Goal: Task Accomplishment & Management: Use online tool/utility

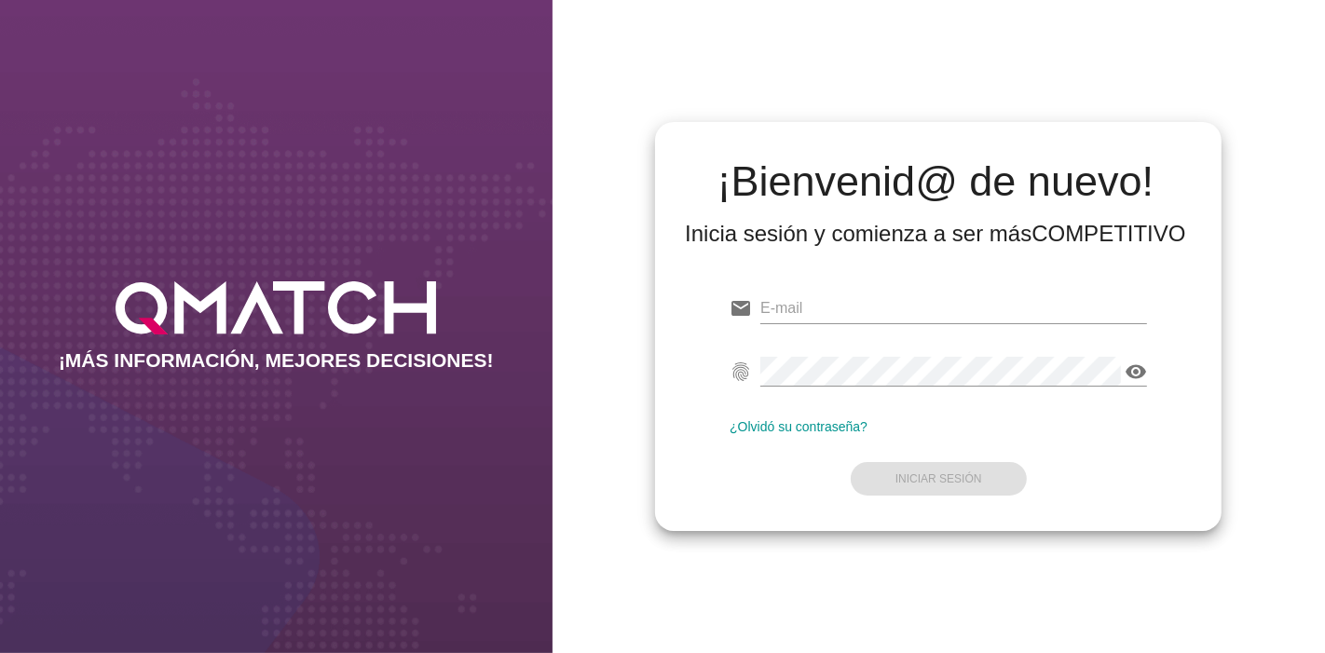
type input "[EMAIL_ADDRESS][PERSON_NAME][DOMAIN_NAME]"
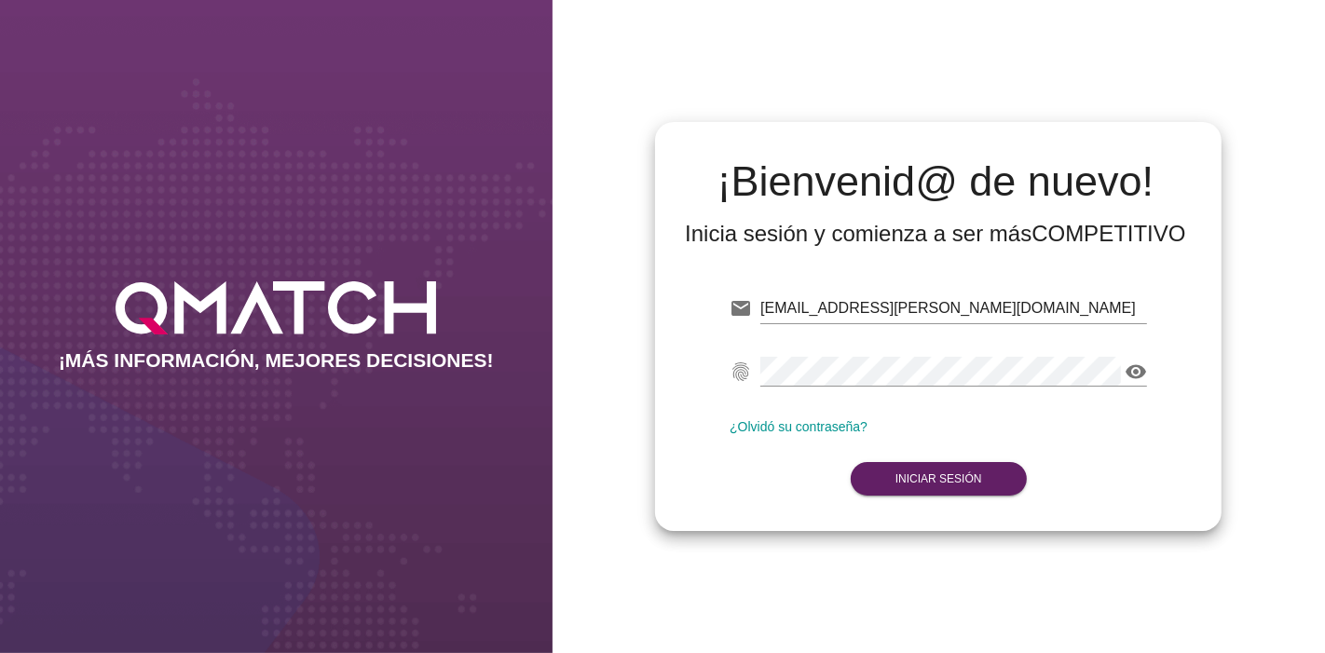
click at [956, 485] on form "email [EMAIL_ADDRESS][PERSON_NAME][DOMAIN_NAME] Correo no válido fingerprint vi…" at bounding box center [938, 392] width 417 height 220
click at [956, 485] on strong "Iniciar Sesión" at bounding box center [938, 478] width 87 height 13
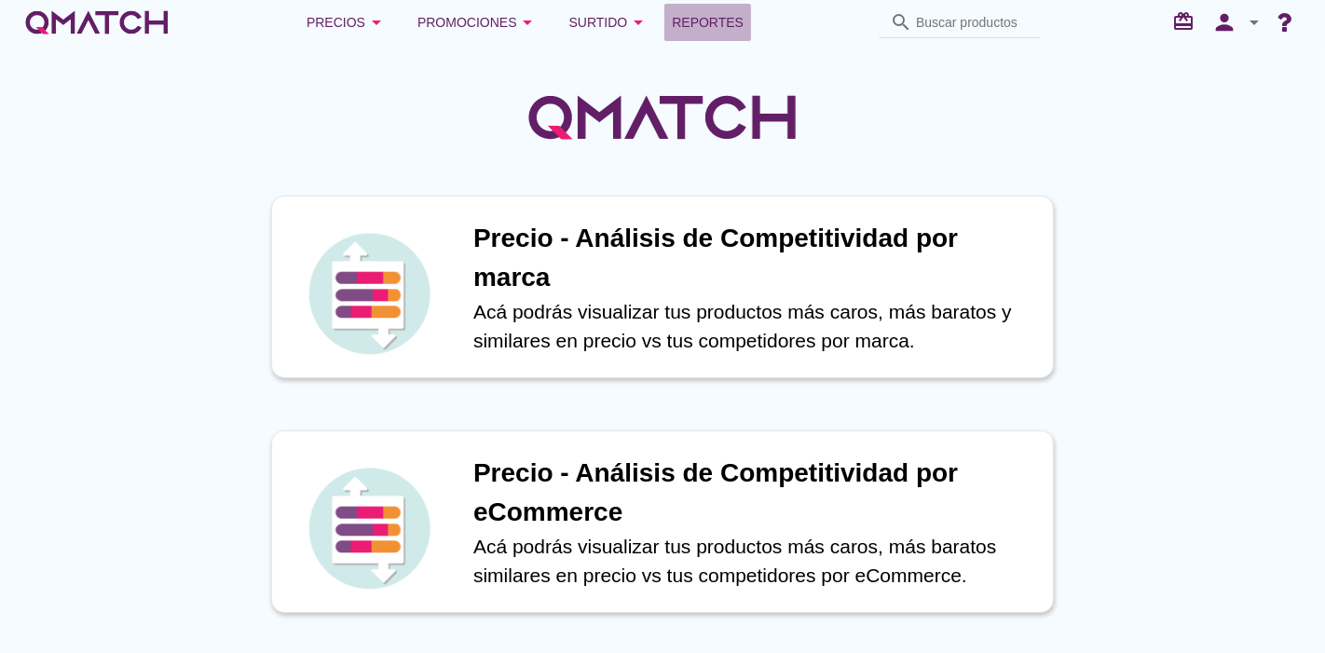
click at [736, 7] on link "Reportes" at bounding box center [707, 22] width 87 height 37
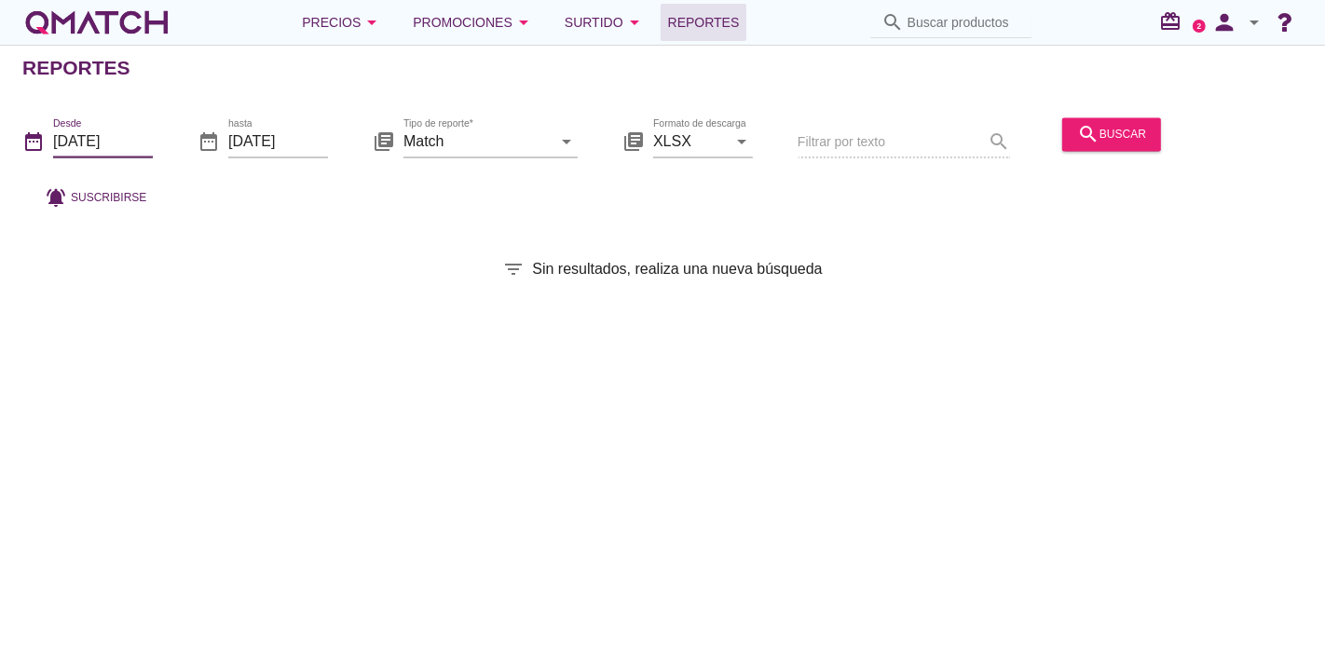
click at [63, 154] on input "[DATE]" at bounding box center [103, 142] width 100 height 30
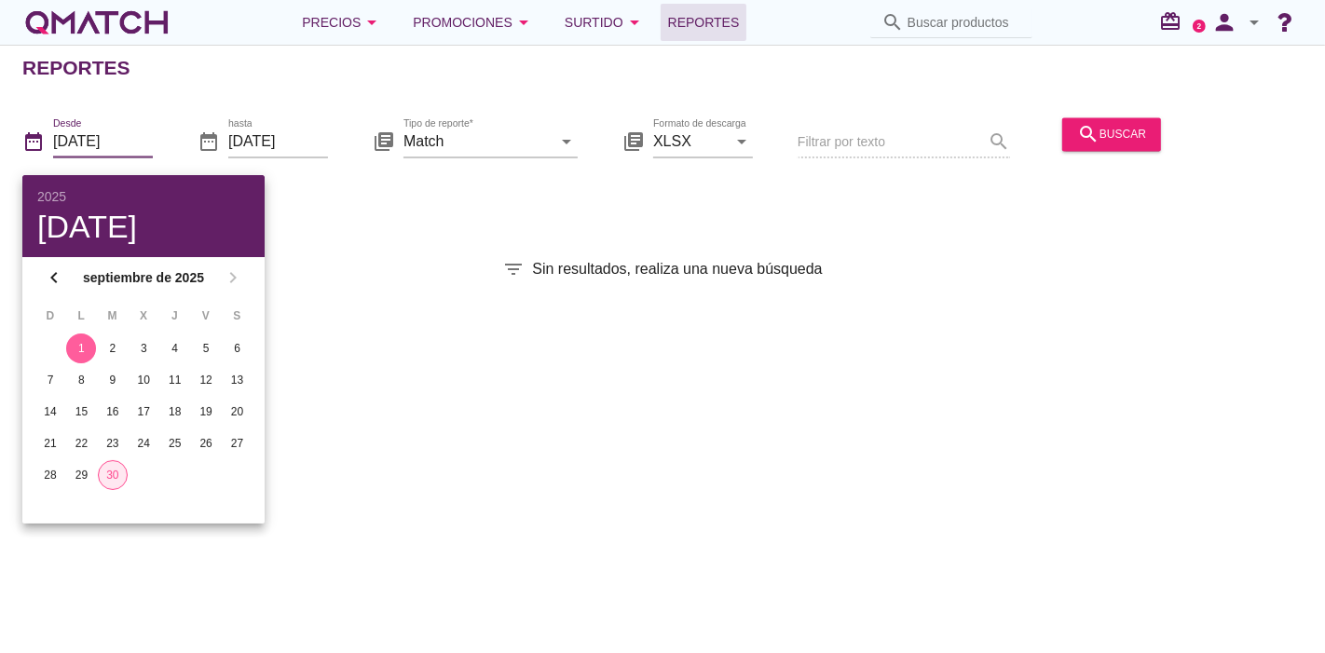
click at [111, 474] on div "30" at bounding box center [113, 475] width 28 height 17
type input "[DATE]"
click at [523, 515] on div "Reportes date_range Desde [DATE] date_range hasta [DATE] library_books Tipo de …" at bounding box center [662, 349] width 1325 height 608
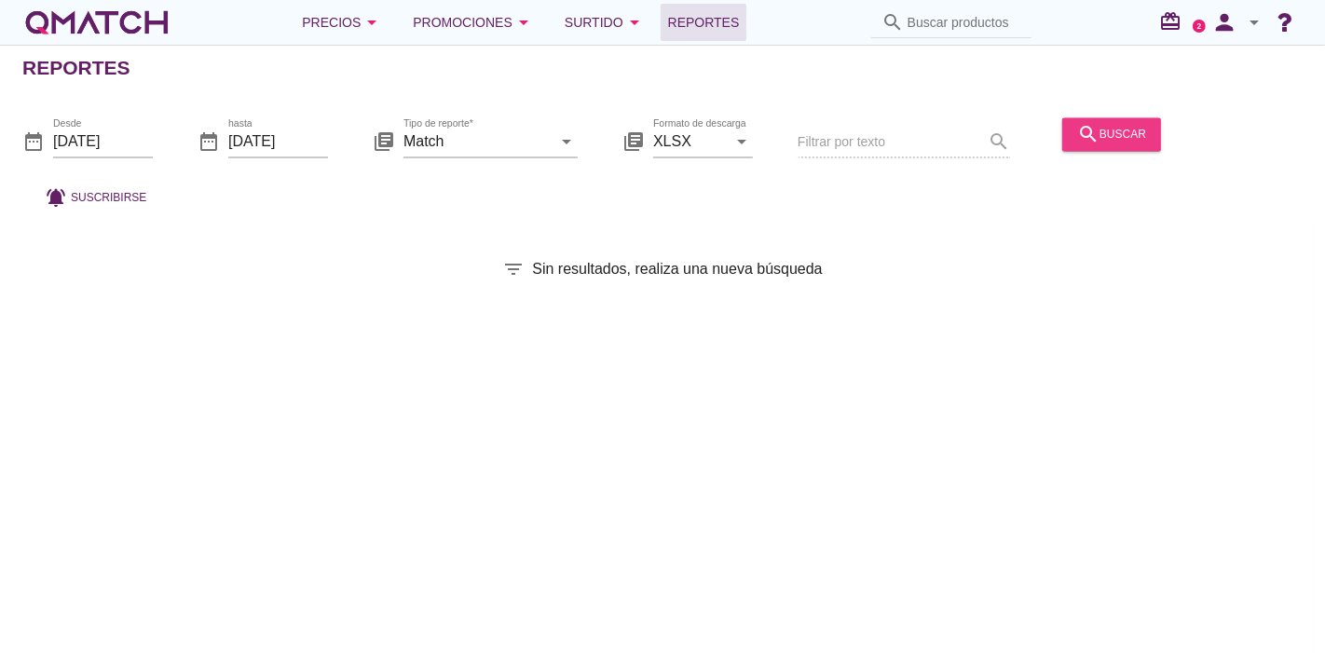
click at [1094, 141] on icon "search" at bounding box center [1088, 134] width 22 height 22
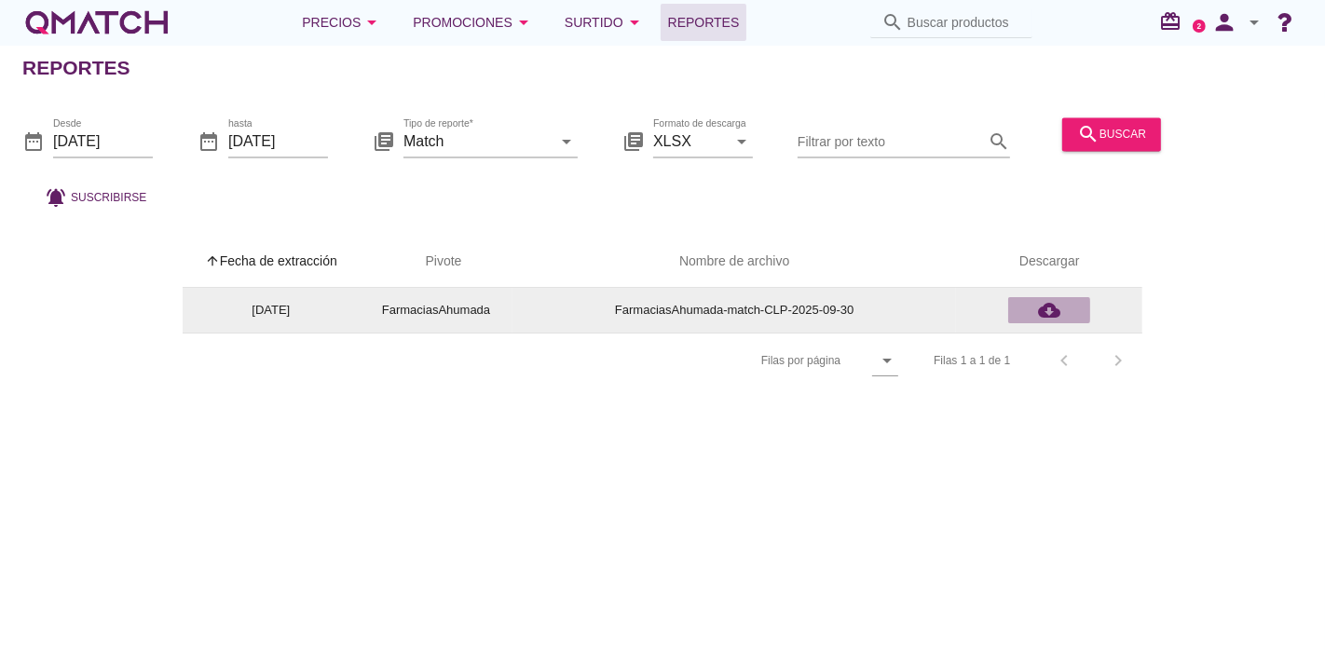
click at [1057, 318] on icon "cloud_download" at bounding box center [1049, 310] width 22 height 22
